Goal: Obtain resource: Obtain resource

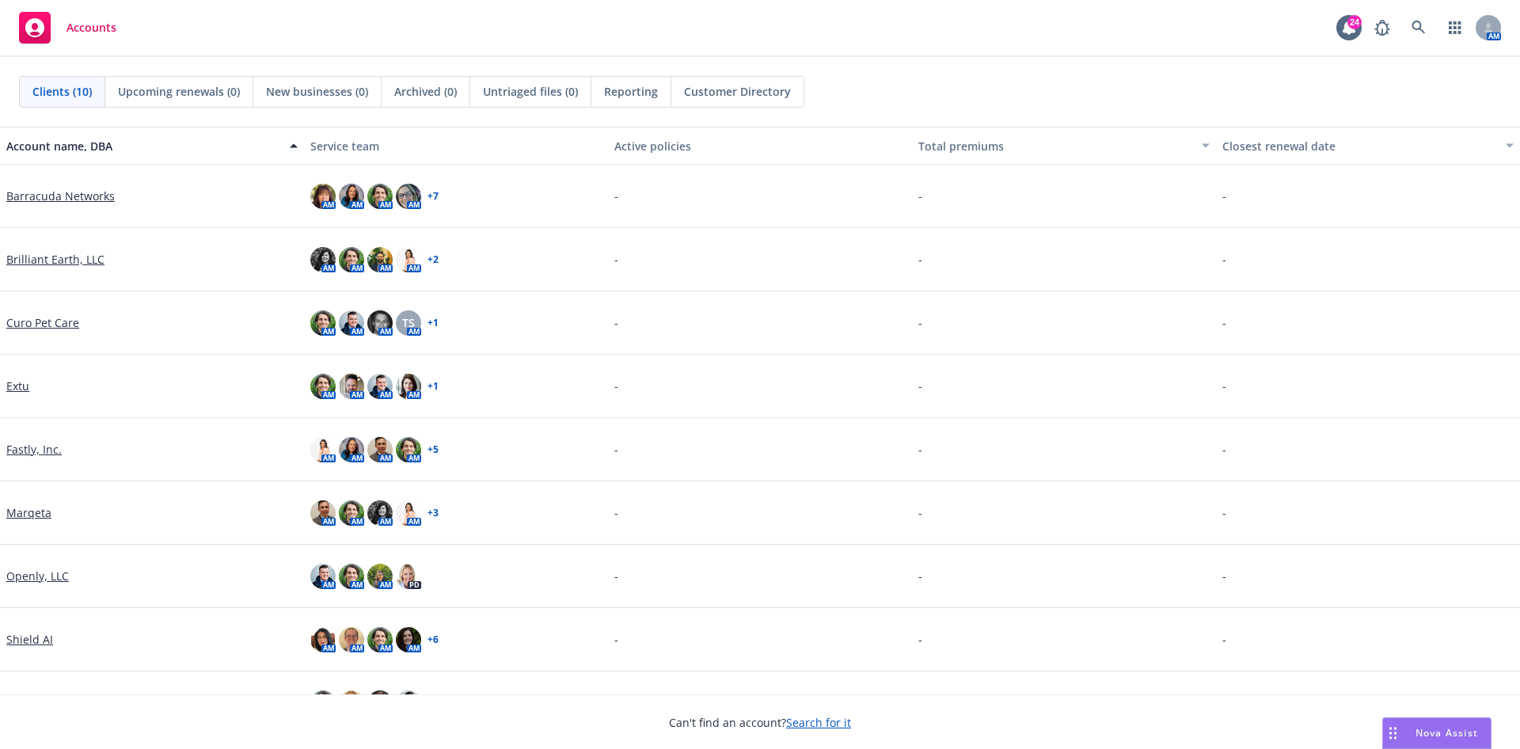
click at [67, 262] on link "Brilliant Earth, LLC" at bounding box center [55, 259] width 98 height 17
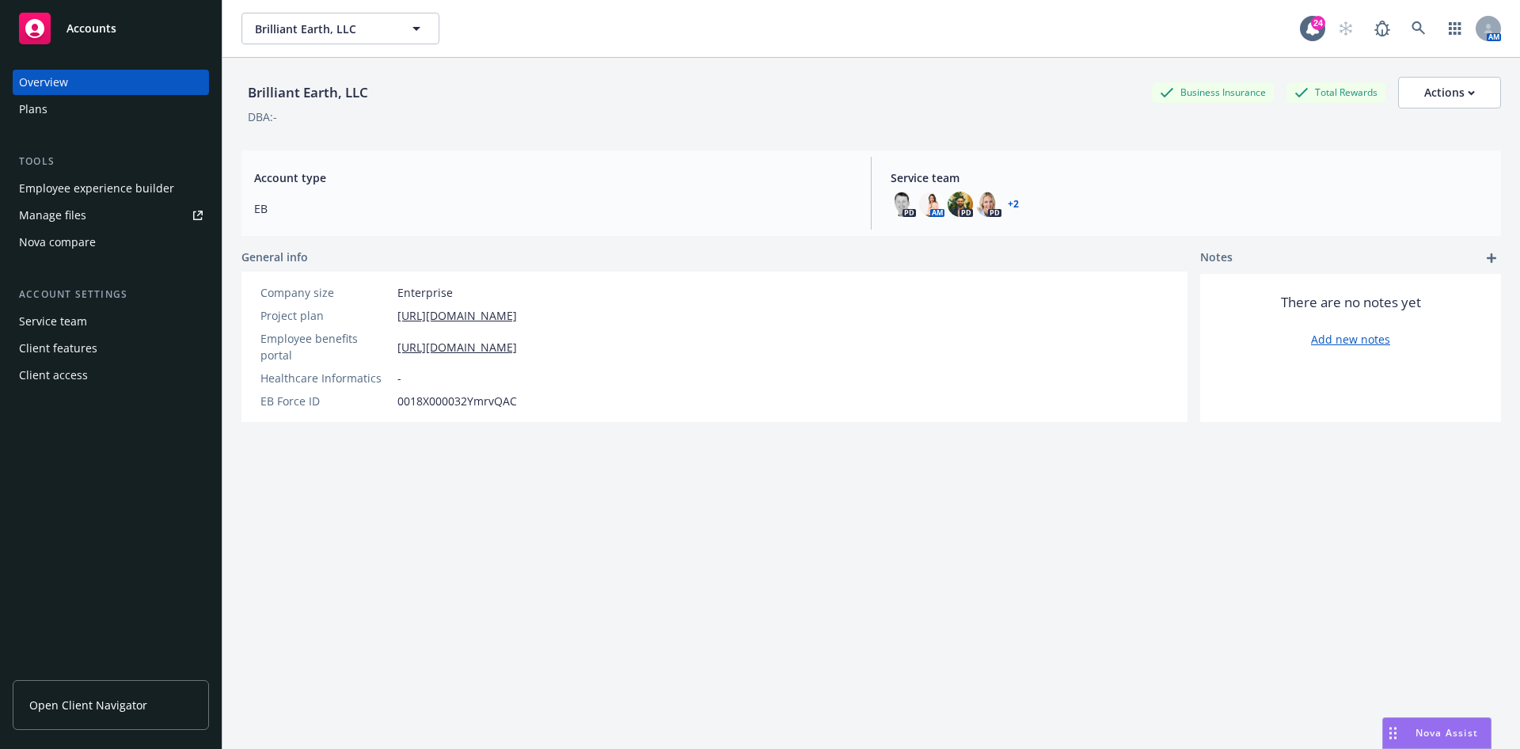
click at [103, 183] on div "Employee experience builder" at bounding box center [96, 188] width 155 height 25
click at [93, 711] on span "Open Client Navigator" at bounding box center [88, 705] width 118 height 17
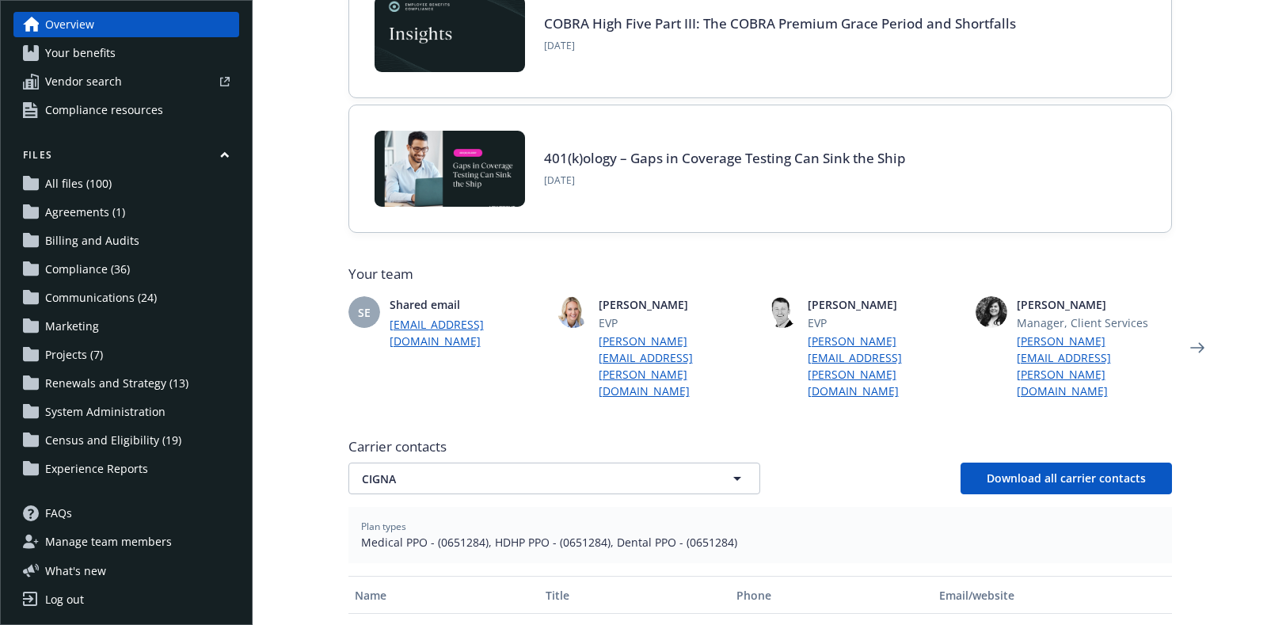
scroll to position [297, 0]
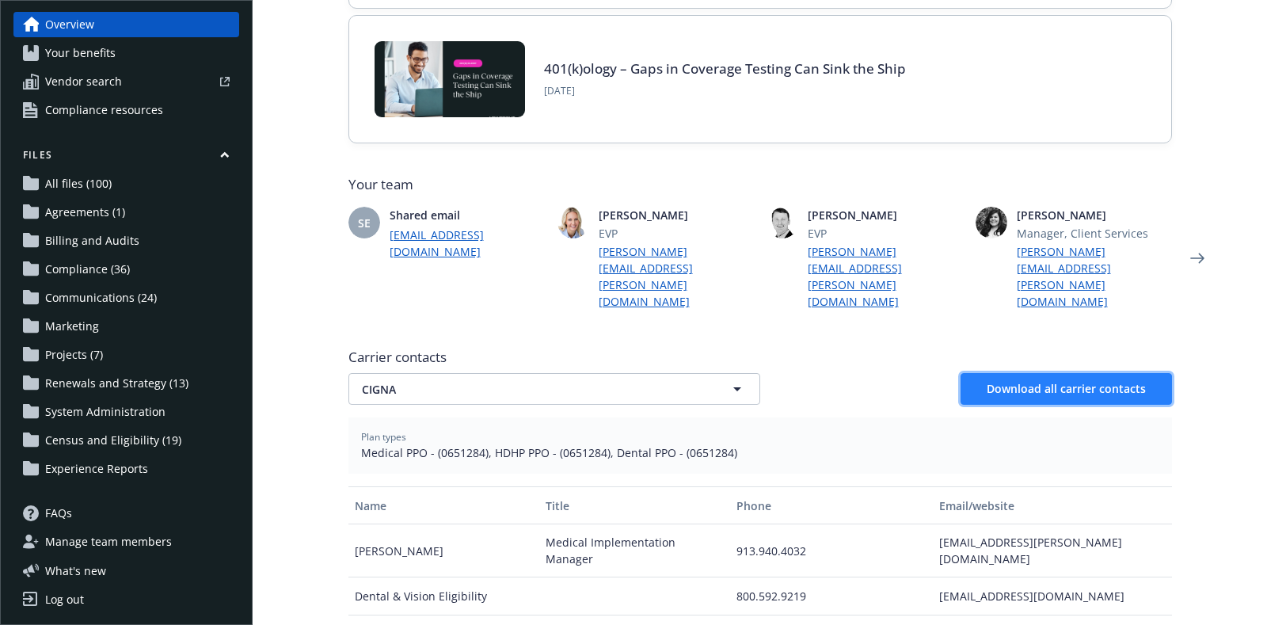
click at [1098, 373] on button "Download all carrier contacts" at bounding box center [1066, 389] width 211 height 32
